Goal: Book appointment/travel/reservation

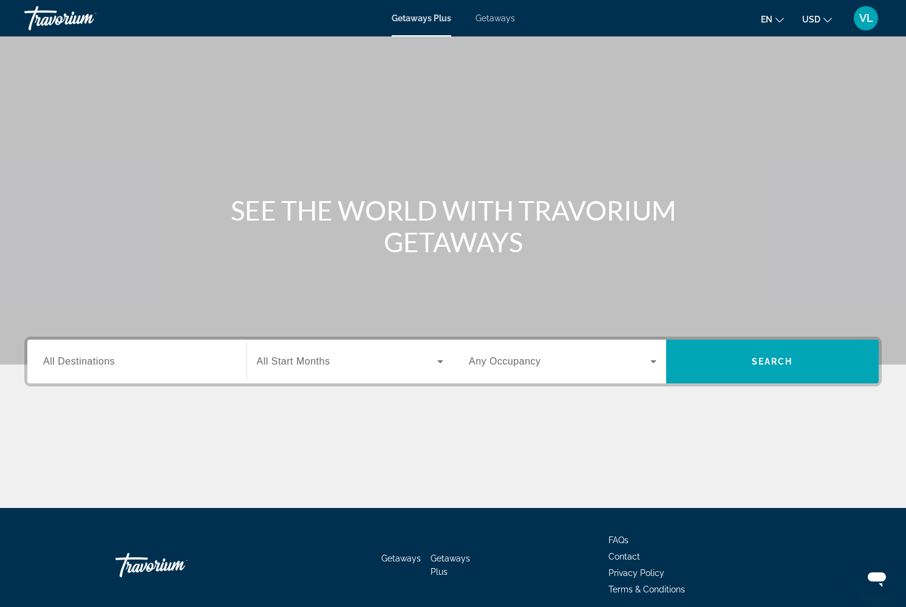
click at [109, 375] on div "Search widget" at bounding box center [137, 361] width 188 height 35
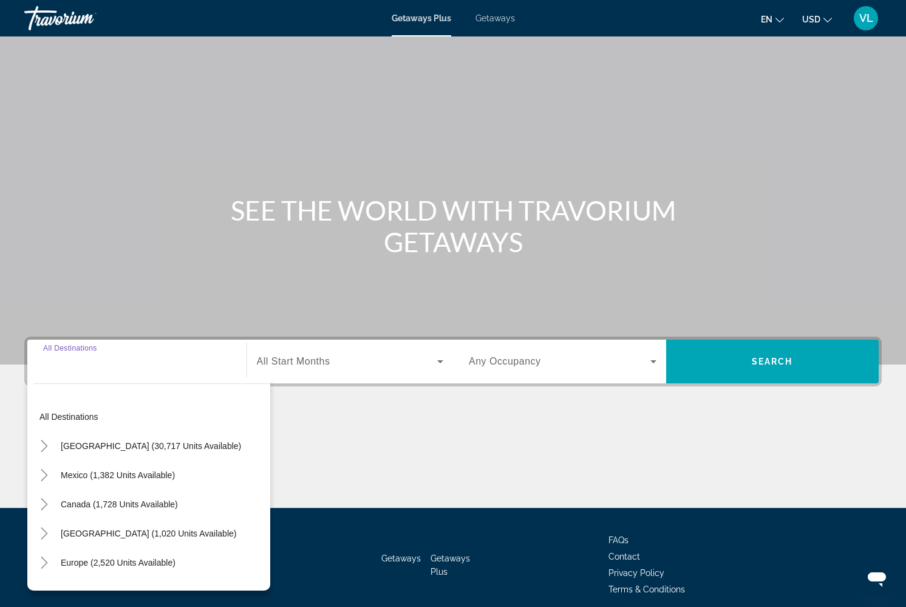
scroll to position [50, 0]
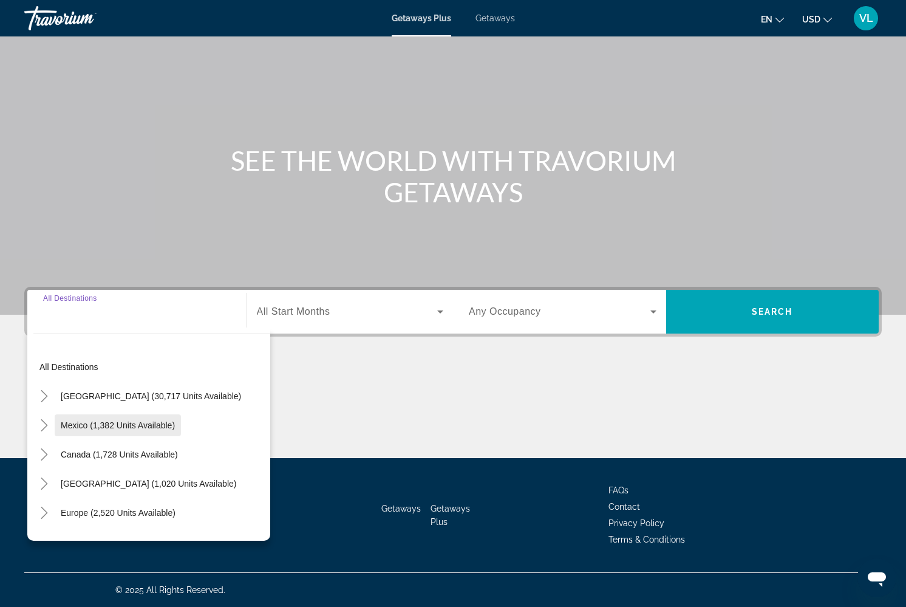
click at [111, 420] on span "Mexico (1,382 units available)" at bounding box center [118, 425] width 114 height 10
type input "**********"
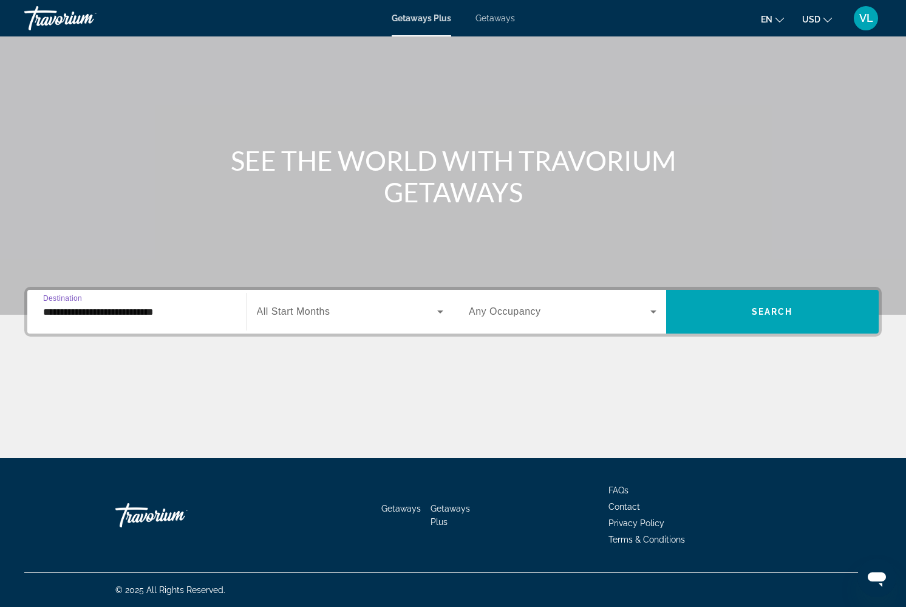
click at [327, 307] on span "All Start Months" at bounding box center [293, 311] width 73 height 10
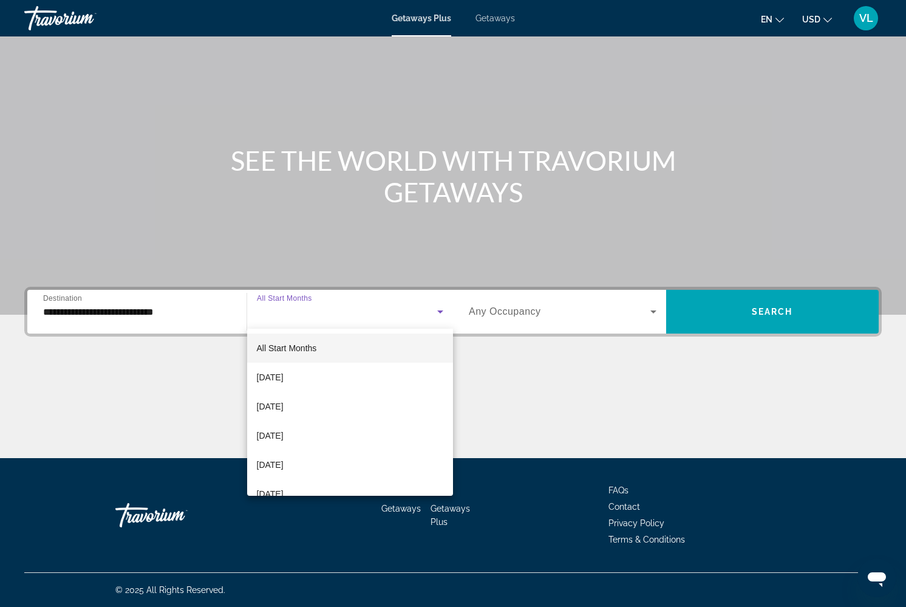
click at [591, 318] on div at bounding box center [453, 303] width 906 height 607
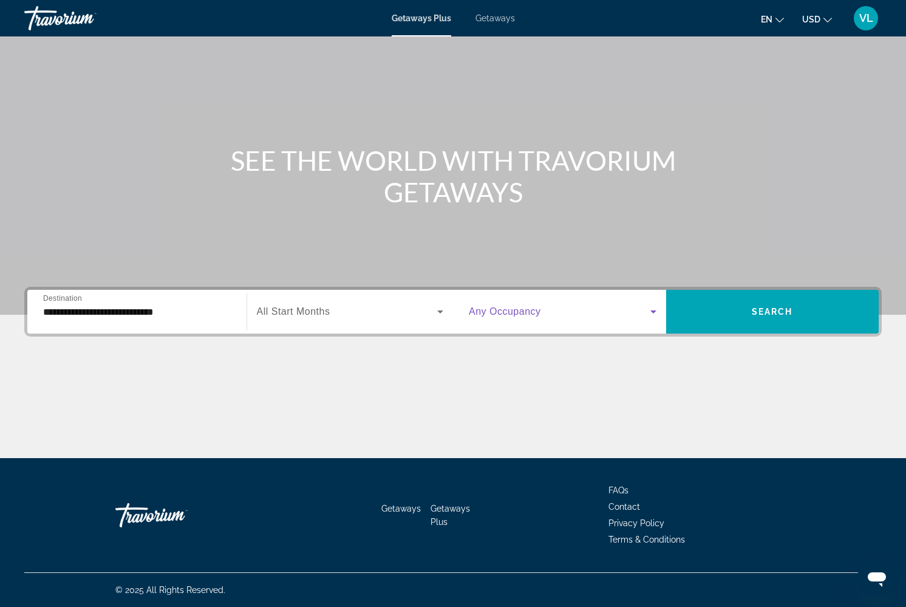
click at [543, 316] on span "Search widget" at bounding box center [560, 311] width 182 height 15
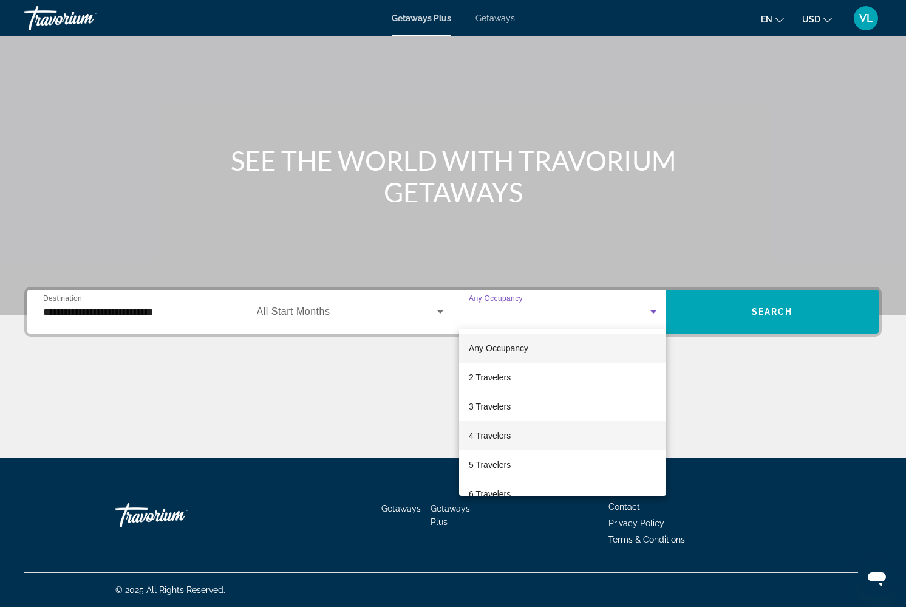
click at [506, 434] on span "4 Travelers" at bounding box center [490, 435] width 42 height 15
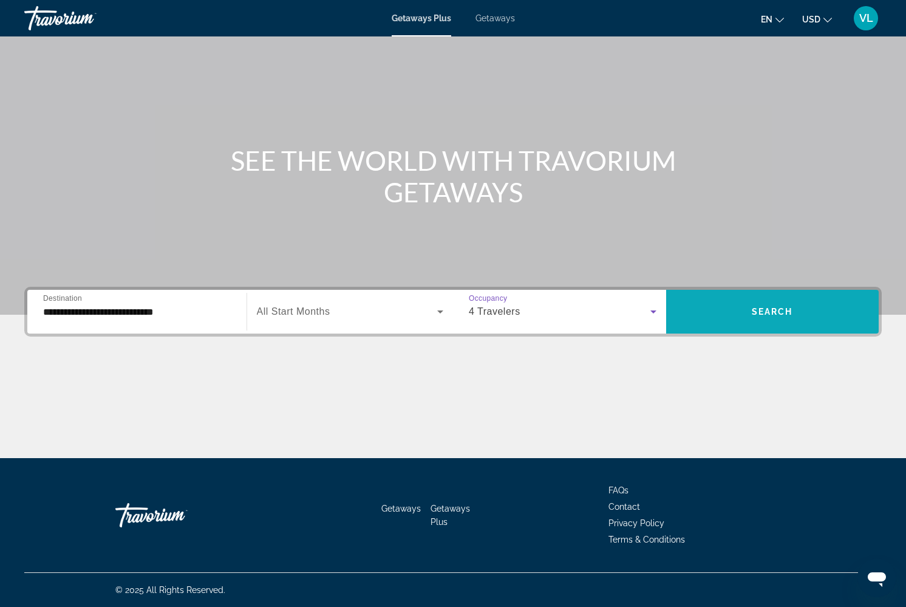
click at [740, 305] on span "Search widget" at bounding box center [772, 311] width 213 height 29
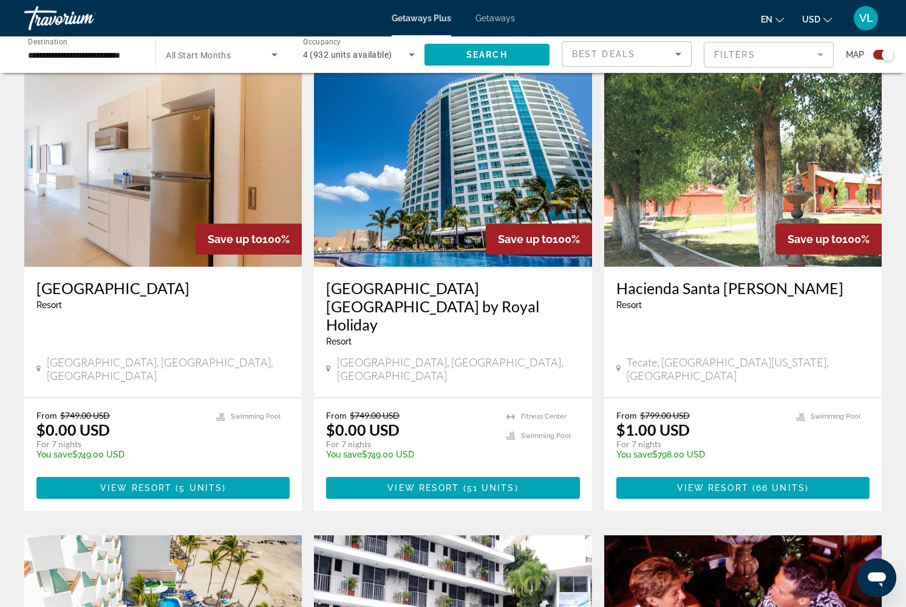
scroll to position [432, 0]
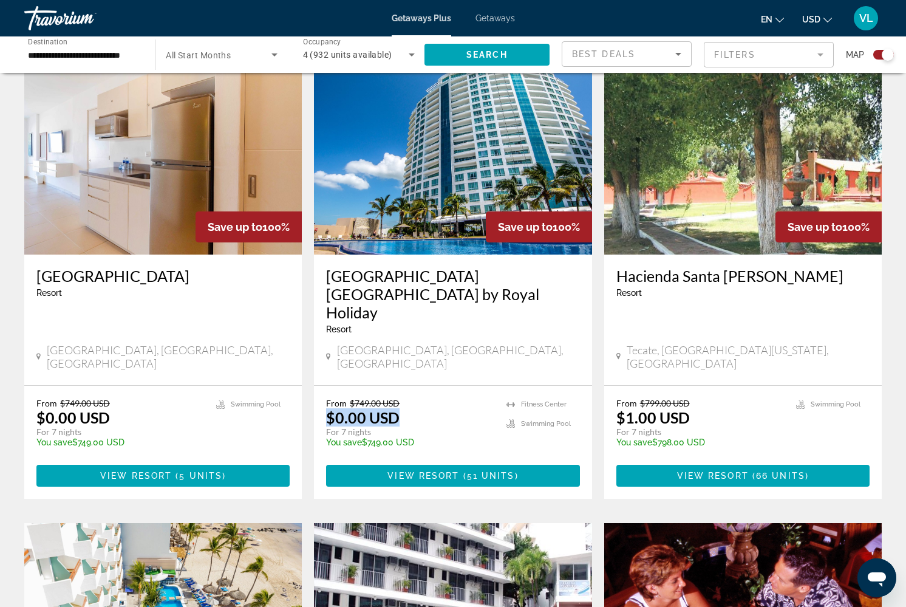
drag, startPoint x: 329, startPoint y: 388, endPoint x: 462, endPoint y: 387, distance: 133.6
click at [462, 398] on div "From $749.00 USD $0.00 USD For 7 nights You save $749.00 USD temp" at bounding box center [410, 427] width 168 height 58
